Goal: Find specific page/section: Find specific page/section

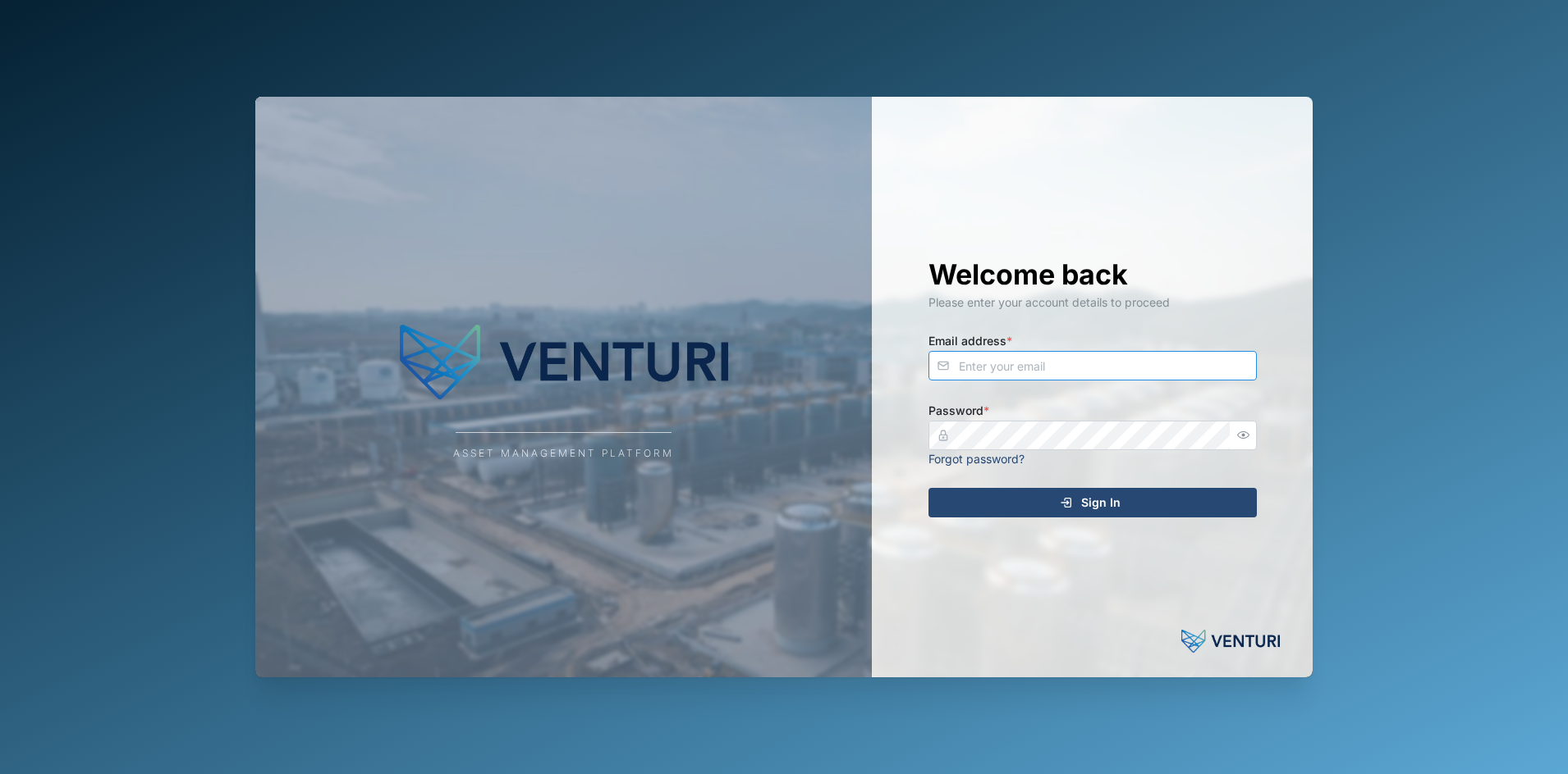
type input "[PERSON_NAME][EMAIL_ADDRESS][DOMAIN_NAME]"
drag, startPoint x: 832, startPoint y: 696, endPoint x: 660, endPoint y: 136, distance: 585.8
click at [660, 136] on div "Asset Management Platform Welcome back Please enter your account details to pro…" at bounding box center [784, 387] width 1083 height 774
click at [940, 494] on div "Sign In" at bounding box center [1090, 502] width 302 height 28
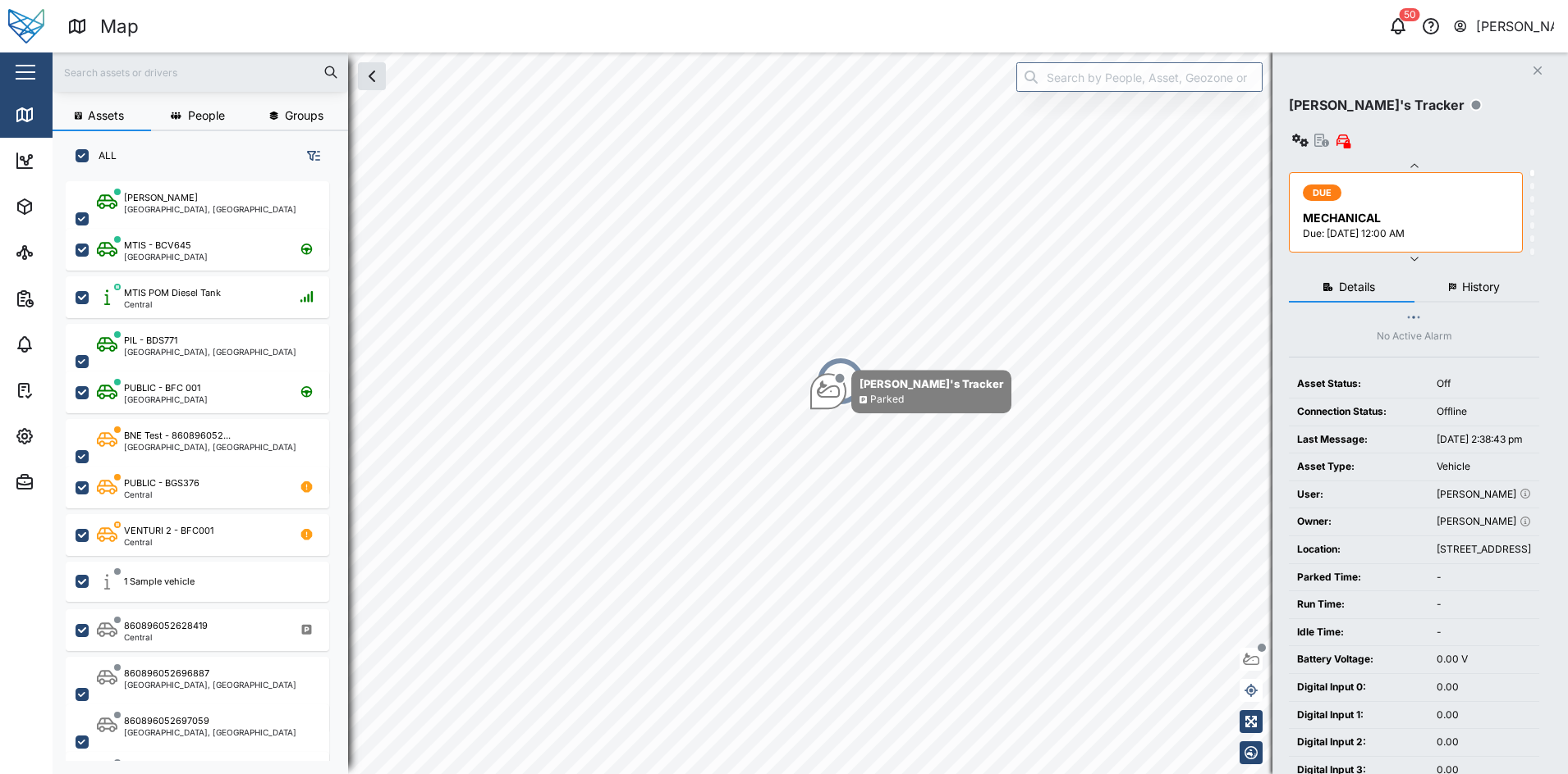
scroll to position [16, 16]
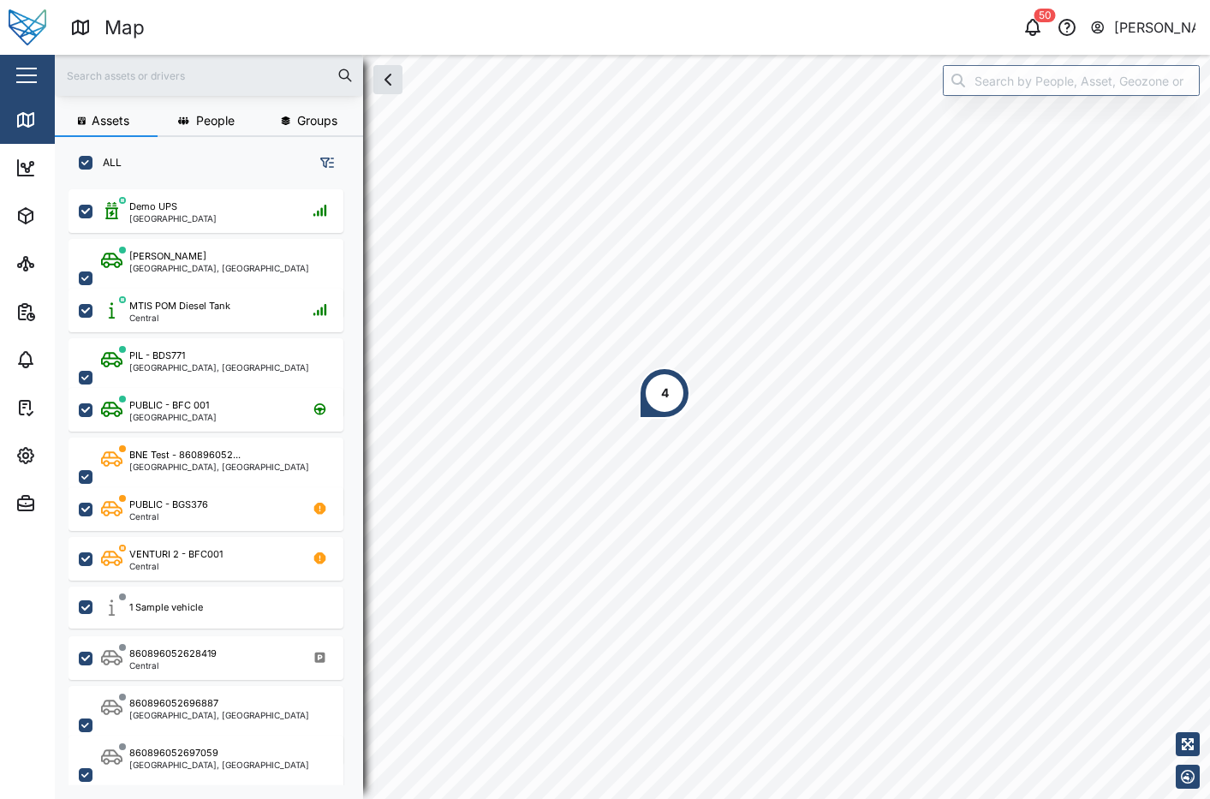
scroll to position [586, 265]
click at [43, 64] on div "Close" at bounding box center [111, 75] width 223 height 41
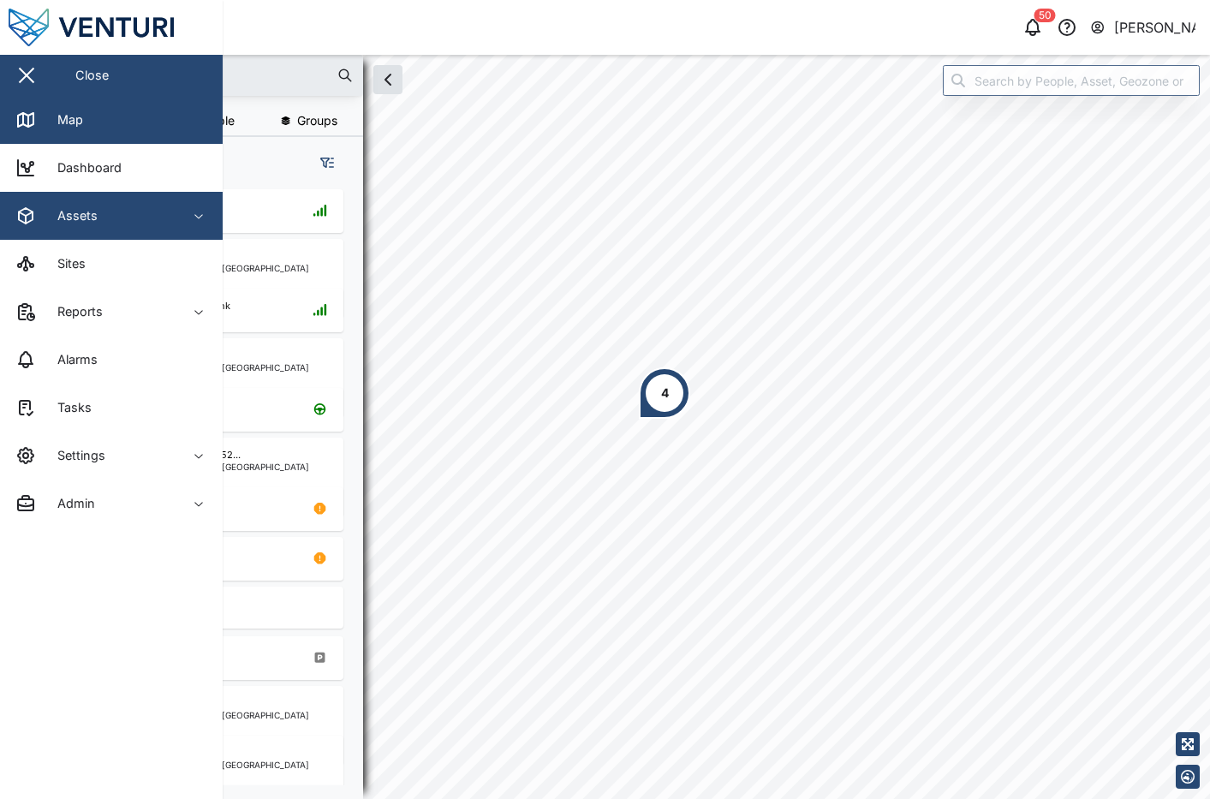
click at [151, 230] on span "Assets" at bounding box center [93, 216] width 156 height 48
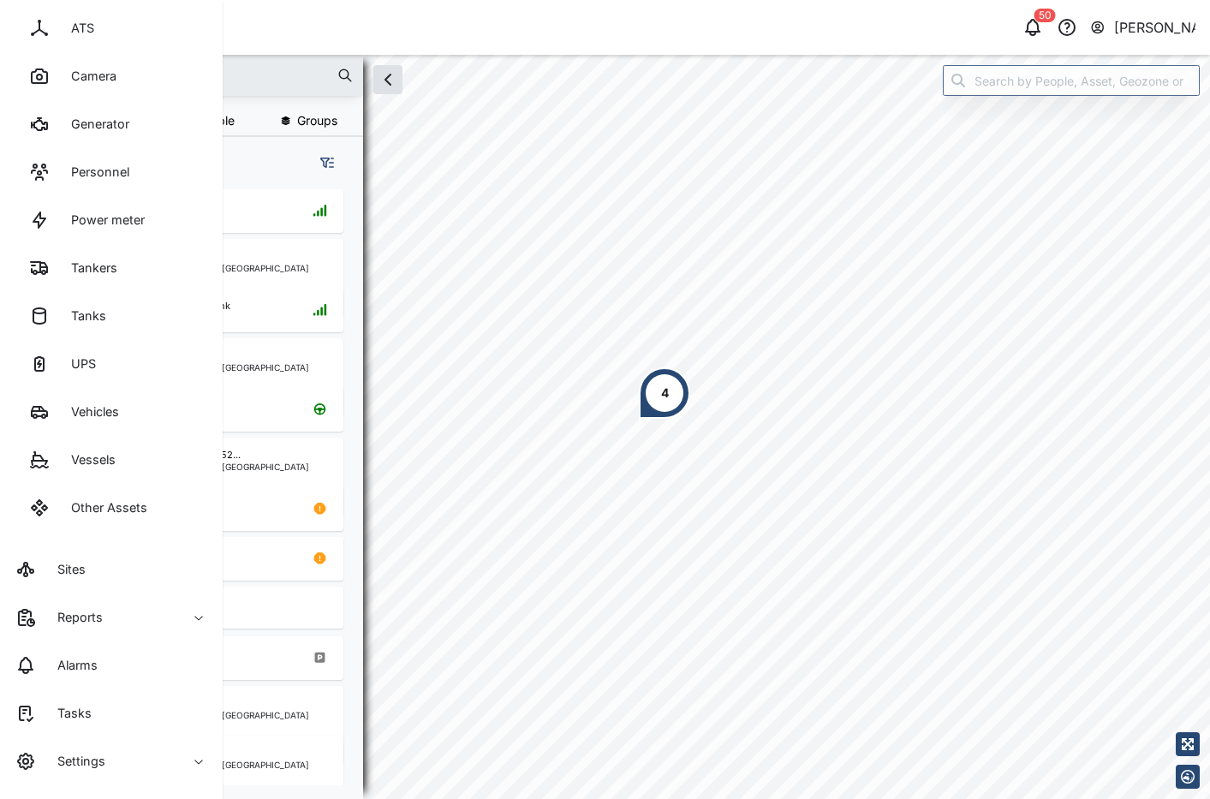
scroll to position [248, 0]
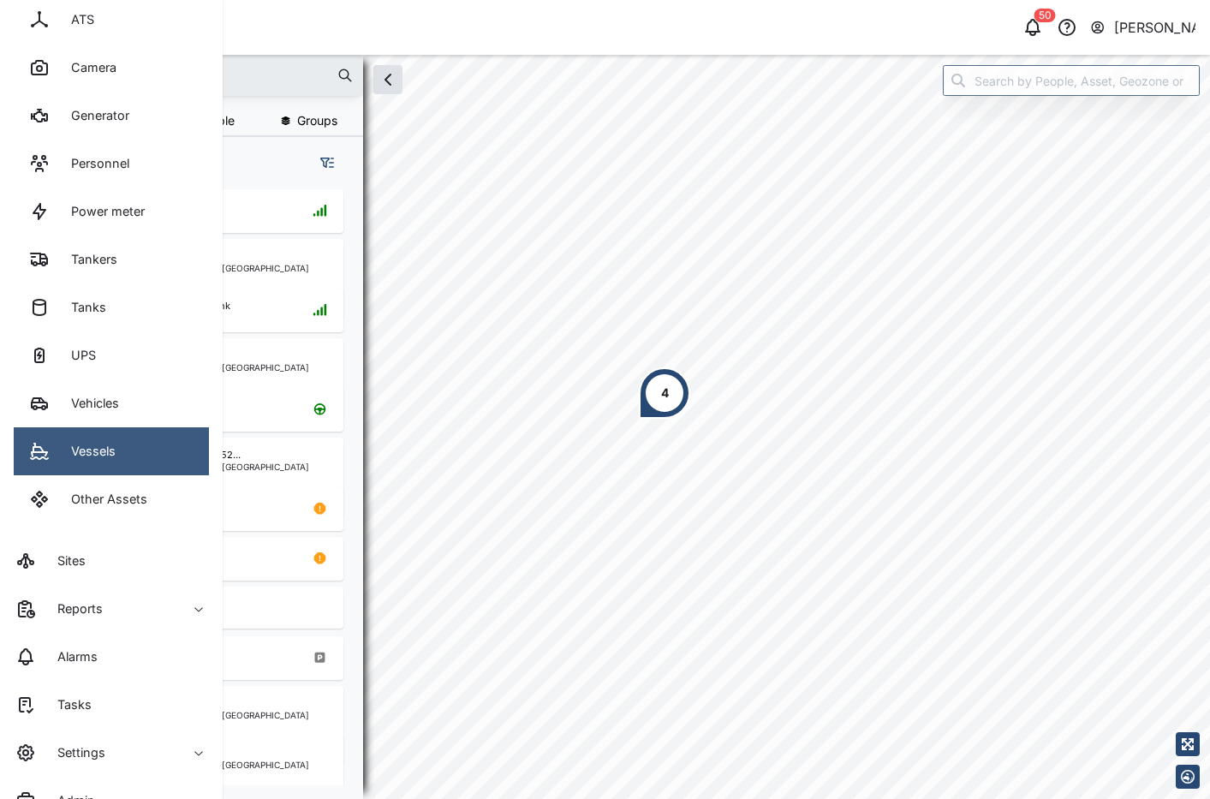
click at [124, 441] on link "Vessels" at bounding box center [111, 451] width 195 height 48
